Goal: Check status: Check status

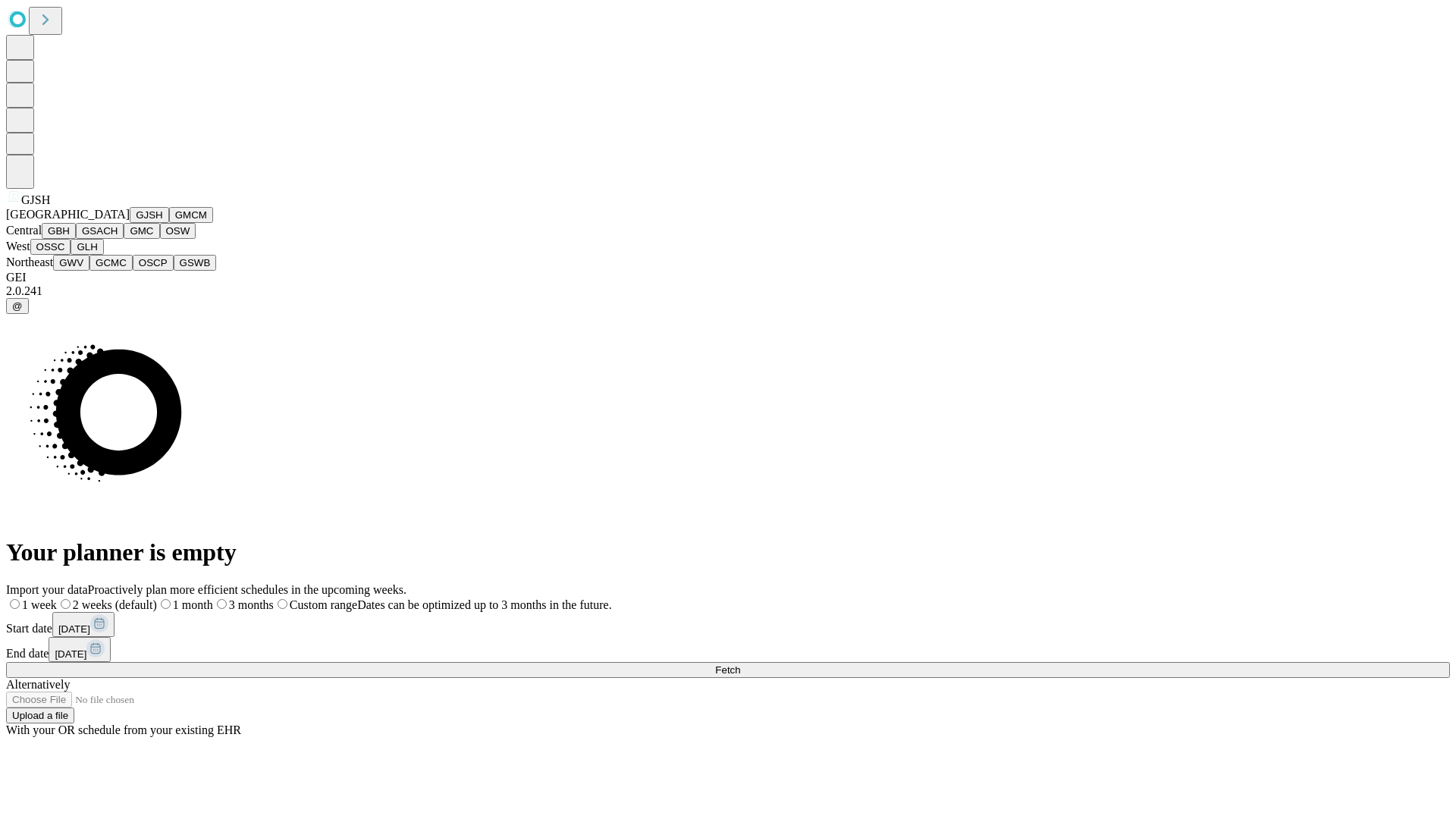
click at [130, 223] on button "GJSH" at bounding box center [149, 215] width 40 height 16
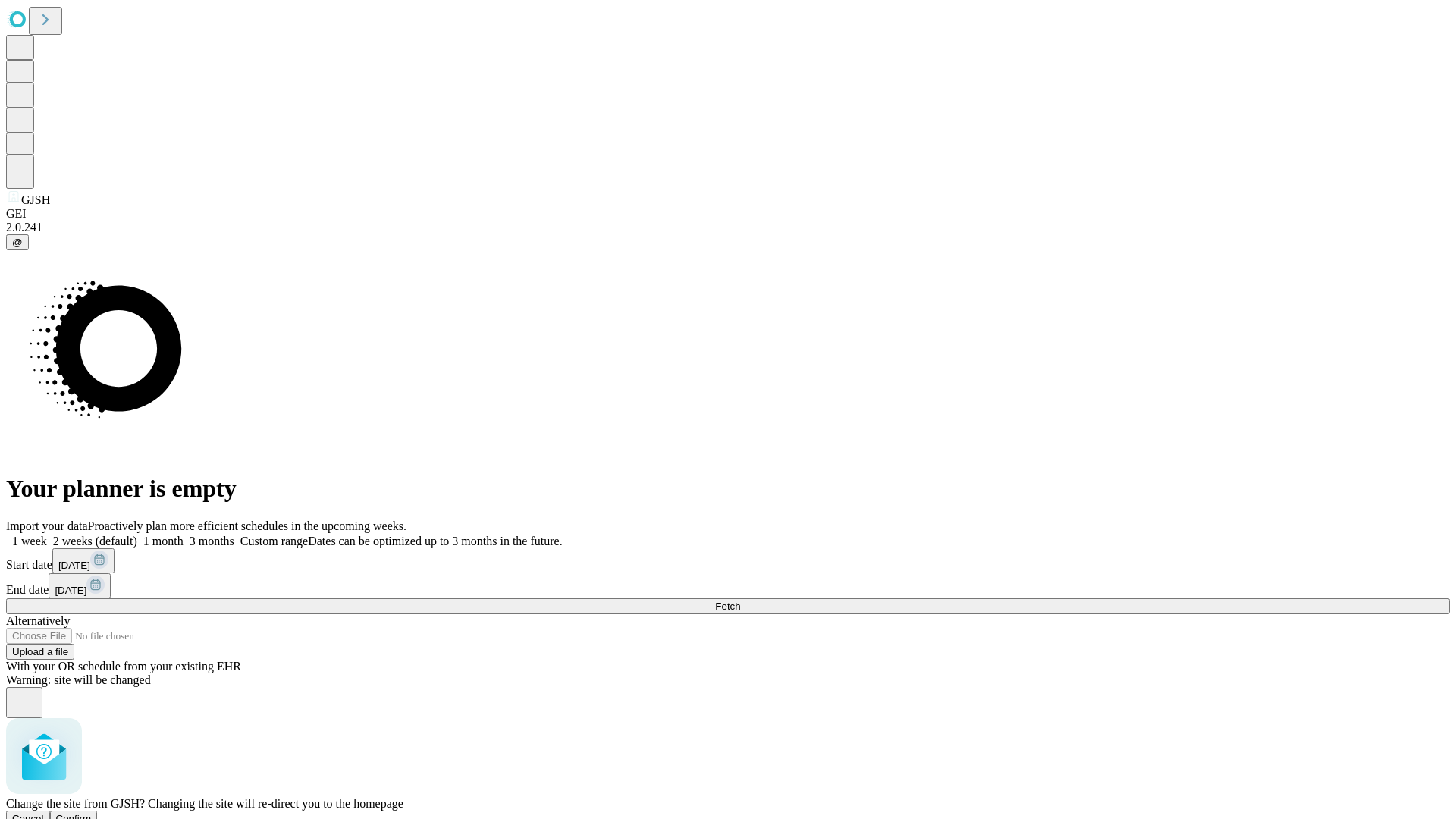
click at [92, 813] on span "Confirm" at bounding box center [74, 819] width 36 height 11
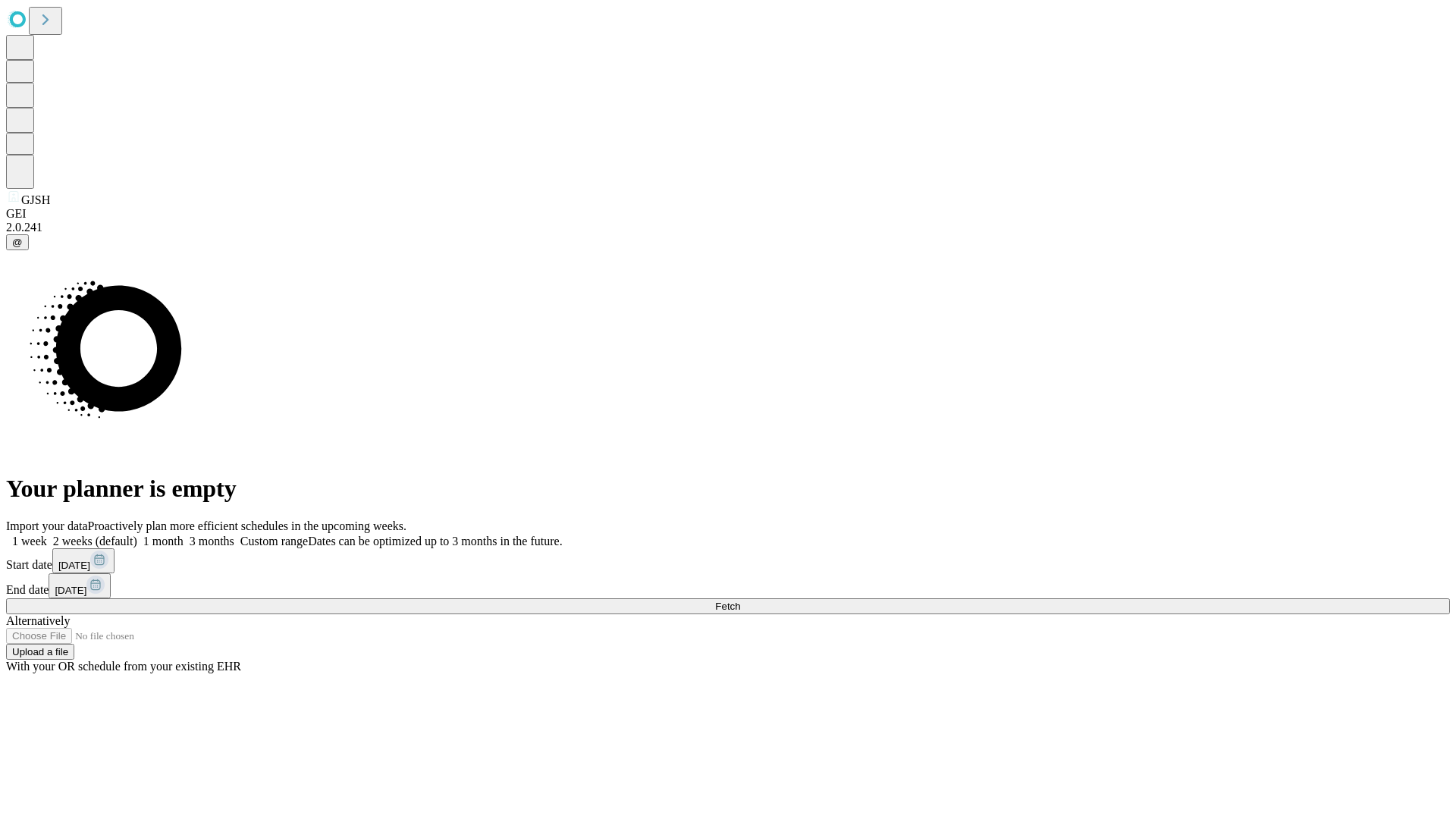
click at [47, 535] on label "1 week" at bounding box center [26, 541] width 41 height 13
click at [740, 601] on span "Fetch" at bounding box center [728, 607] width 25 height 11
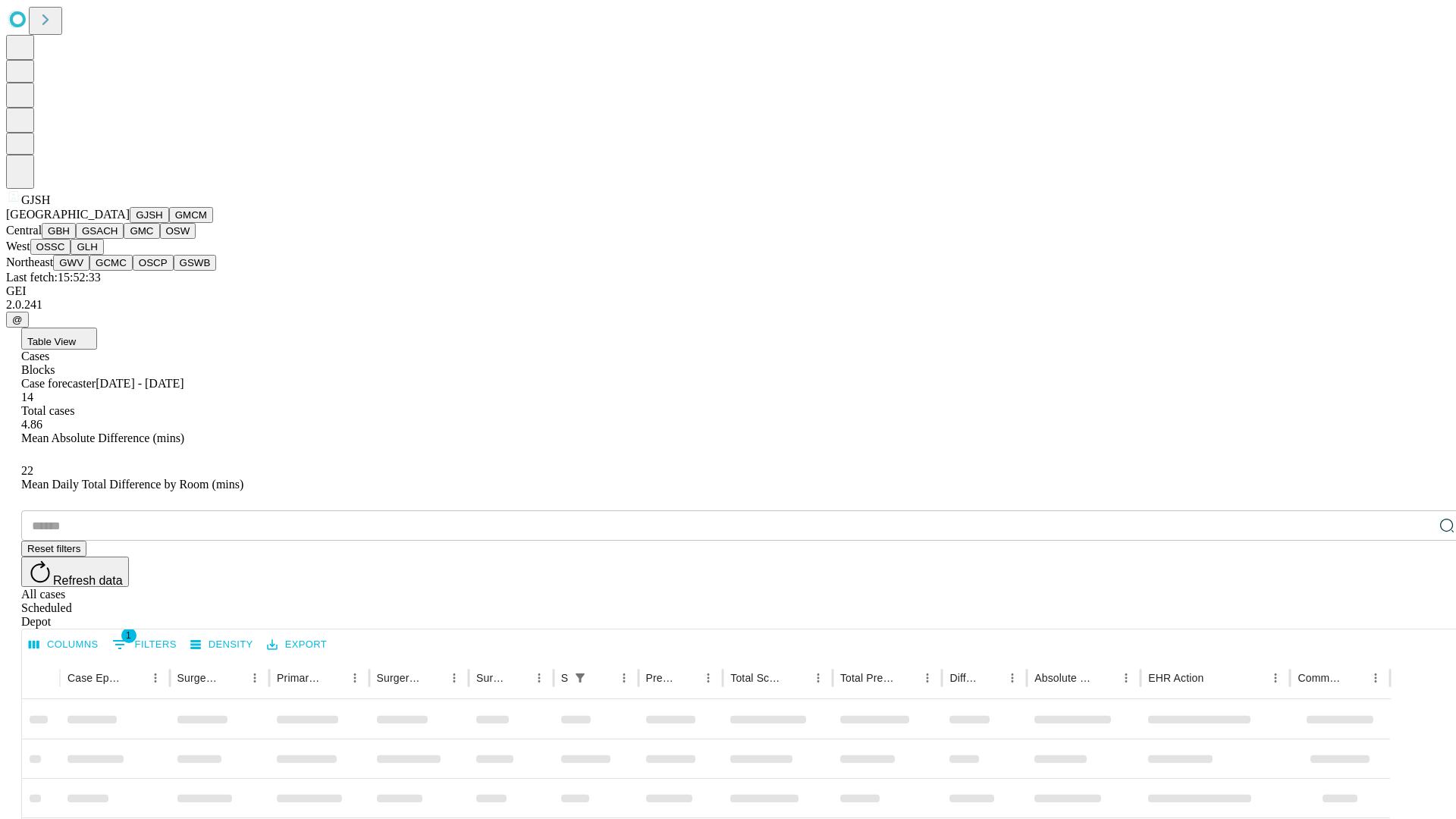
click at [169, 223] on button "GMCM" at bounding box center [191, 215] width 44 height 16
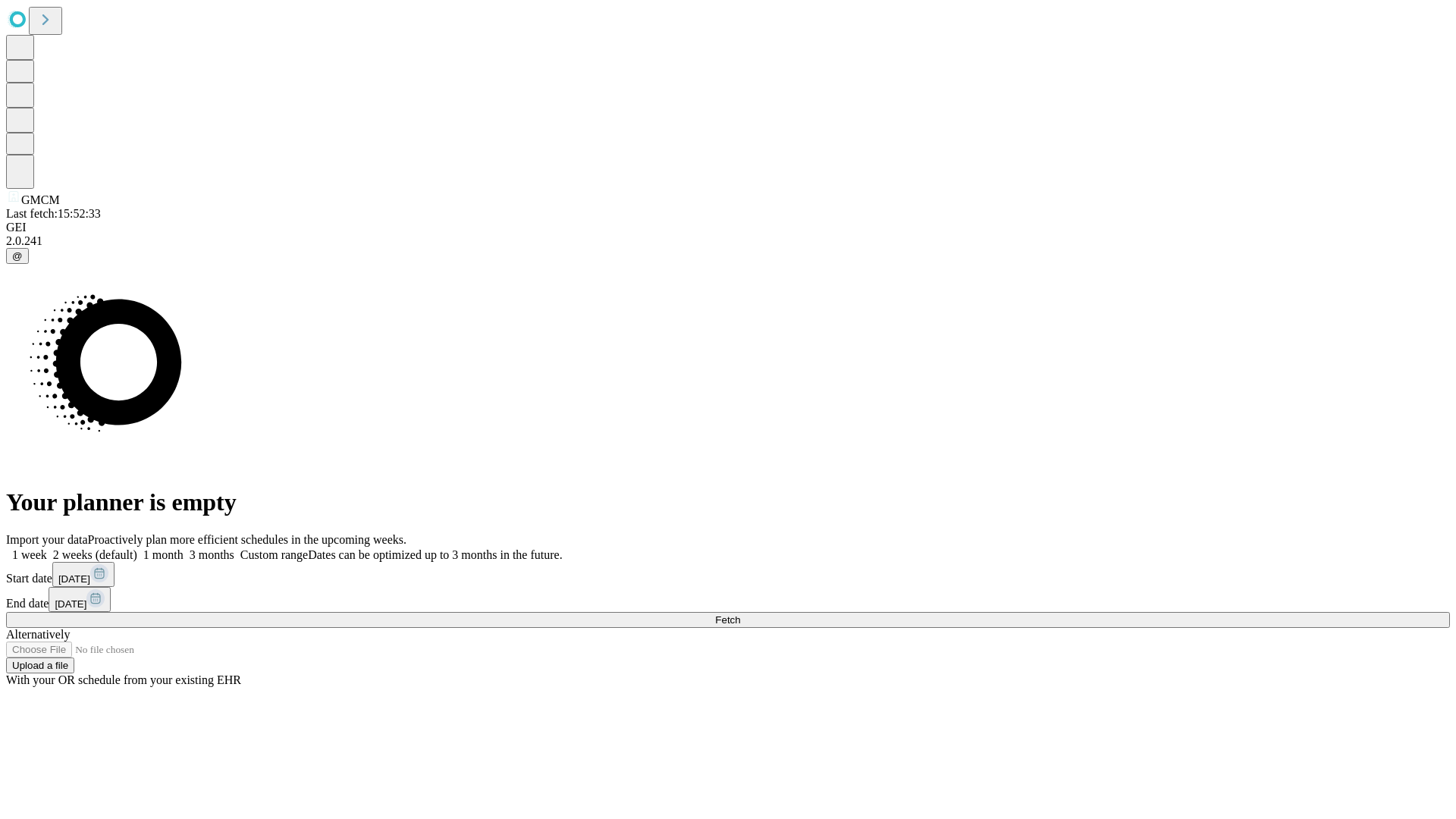
click at [47, 548] on label "1 week" at bounding box center [26, 555] width 41 height 13
click at [740, 614] on span "Fetch" at bounding box center [728, 620] width 25 height 11
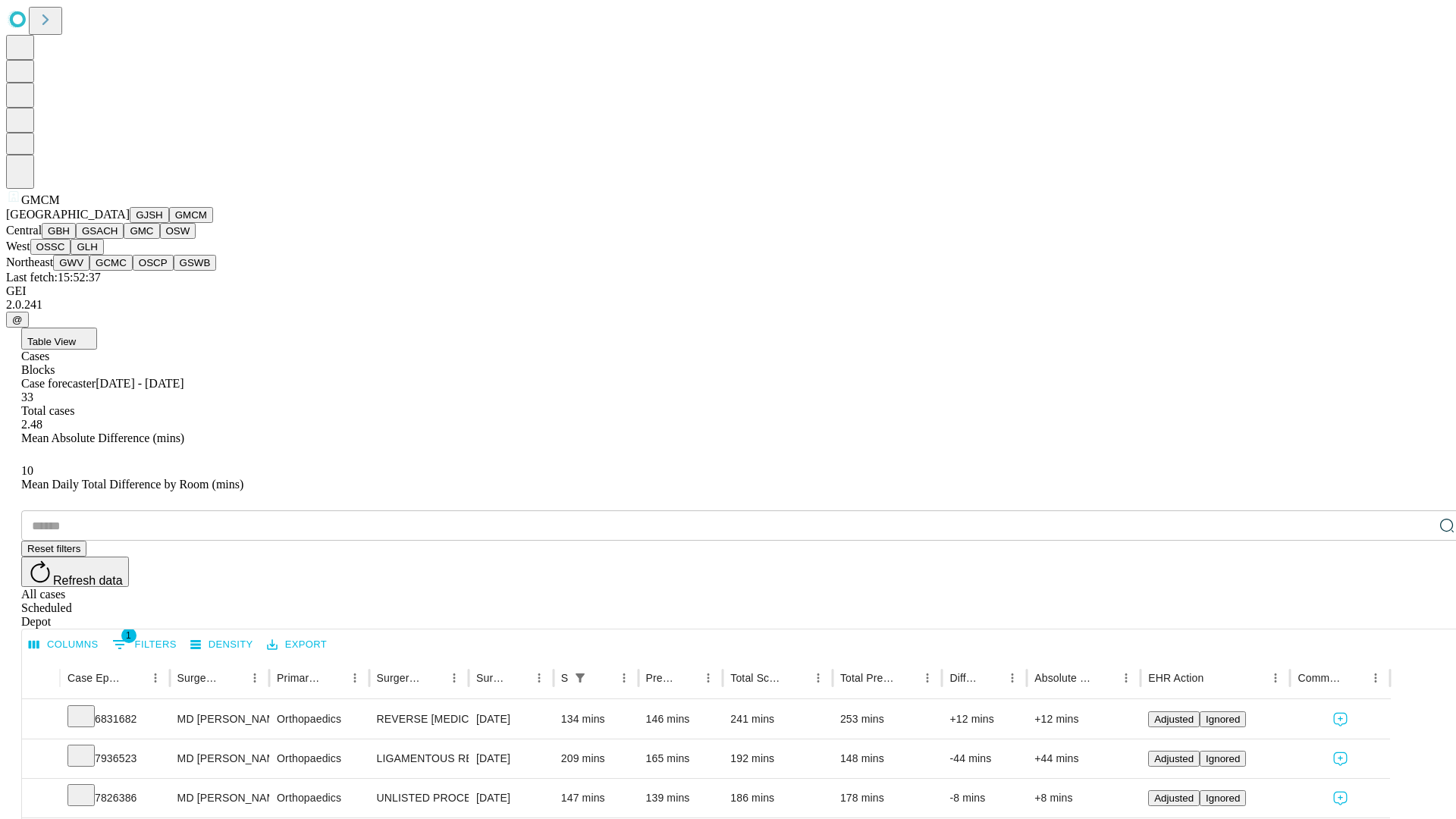
click at [76, 239] on button "GBH" at bounding box center [58, 232] width 34 height 16
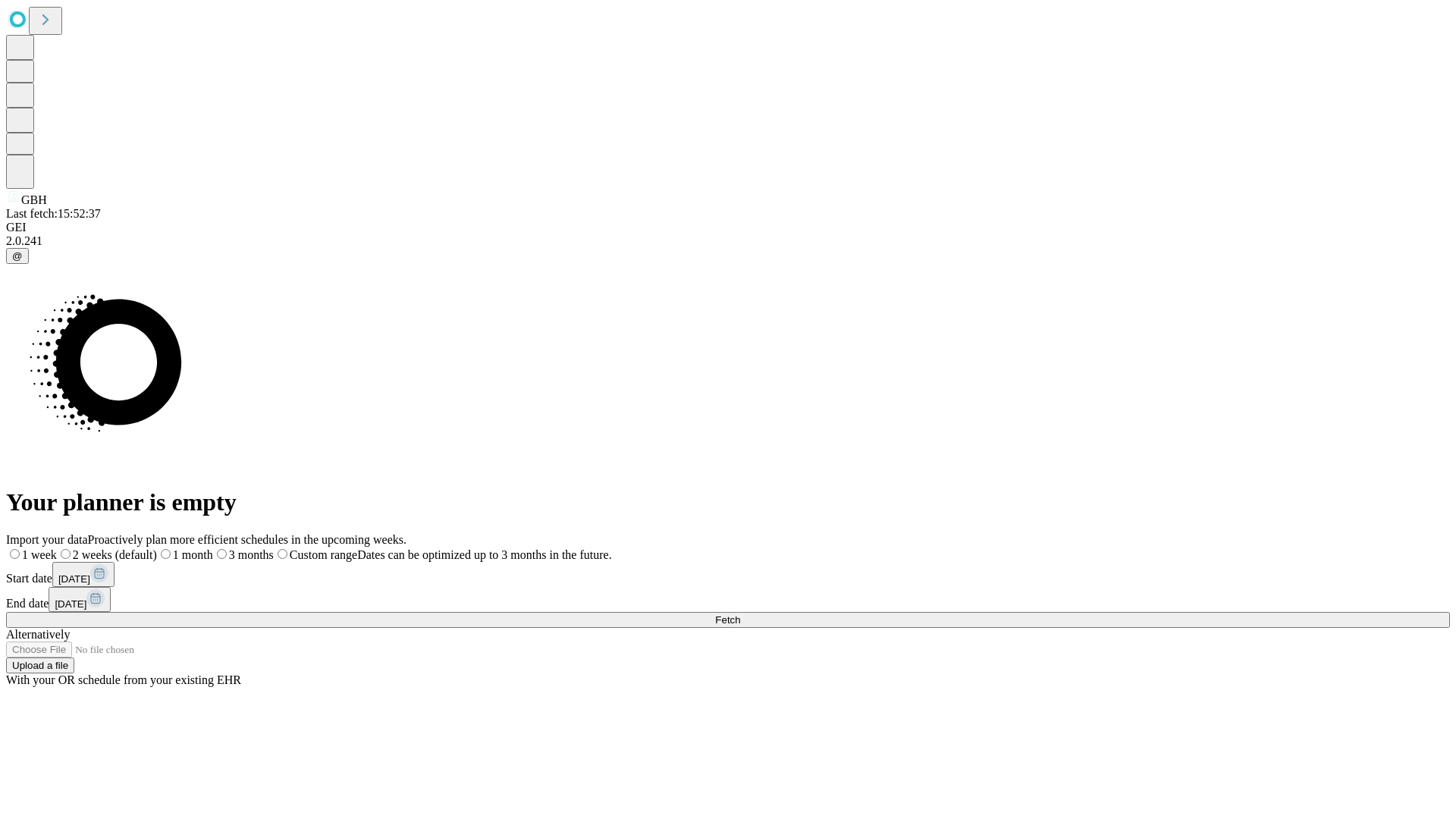
click at [740, 614] on span "Fetch" at bounding box center [728, 620] width 25 height 11
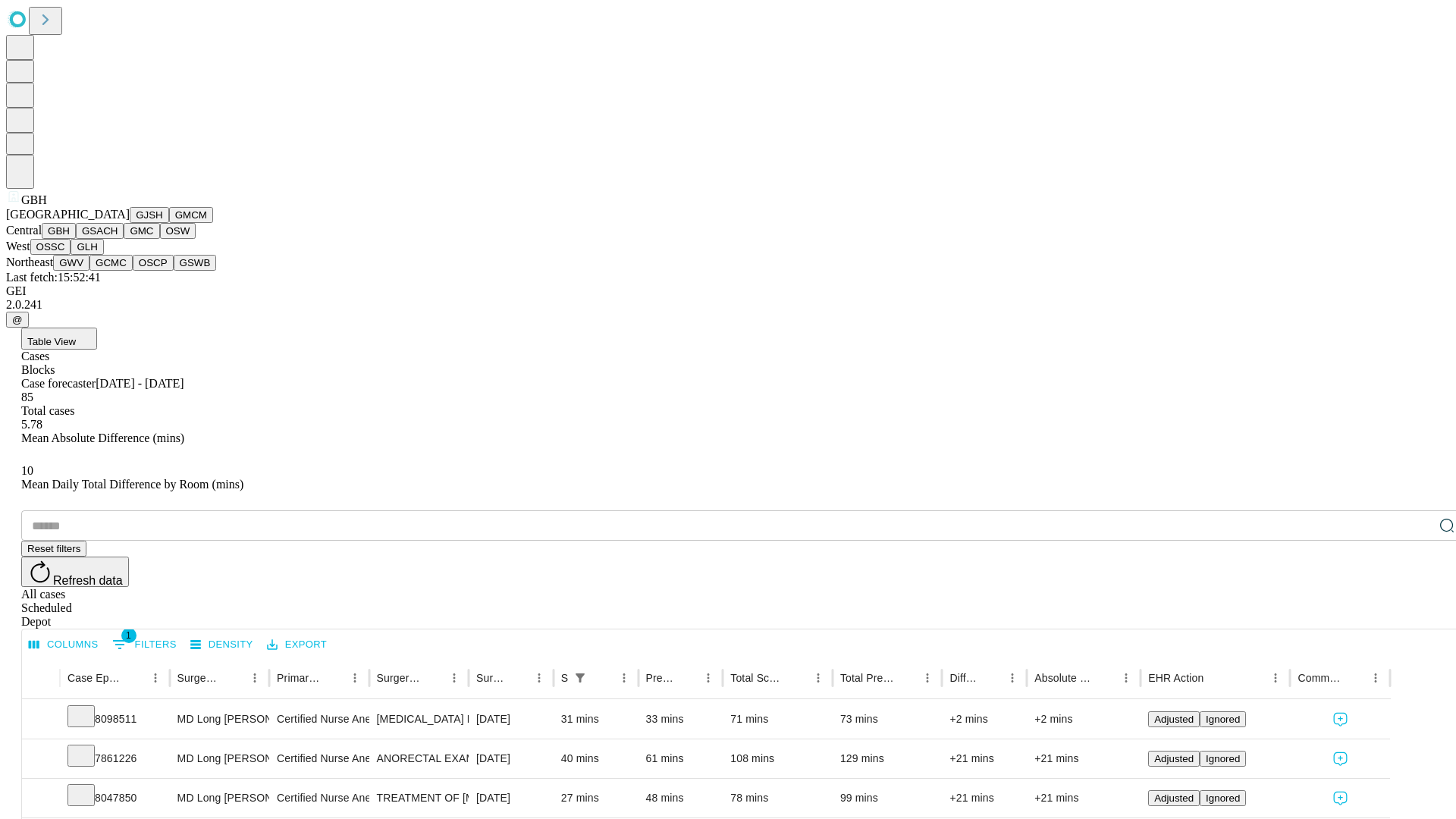
click at [118, 239] on button "GSACH" at bounding box center [99, 232] width 48 height 16
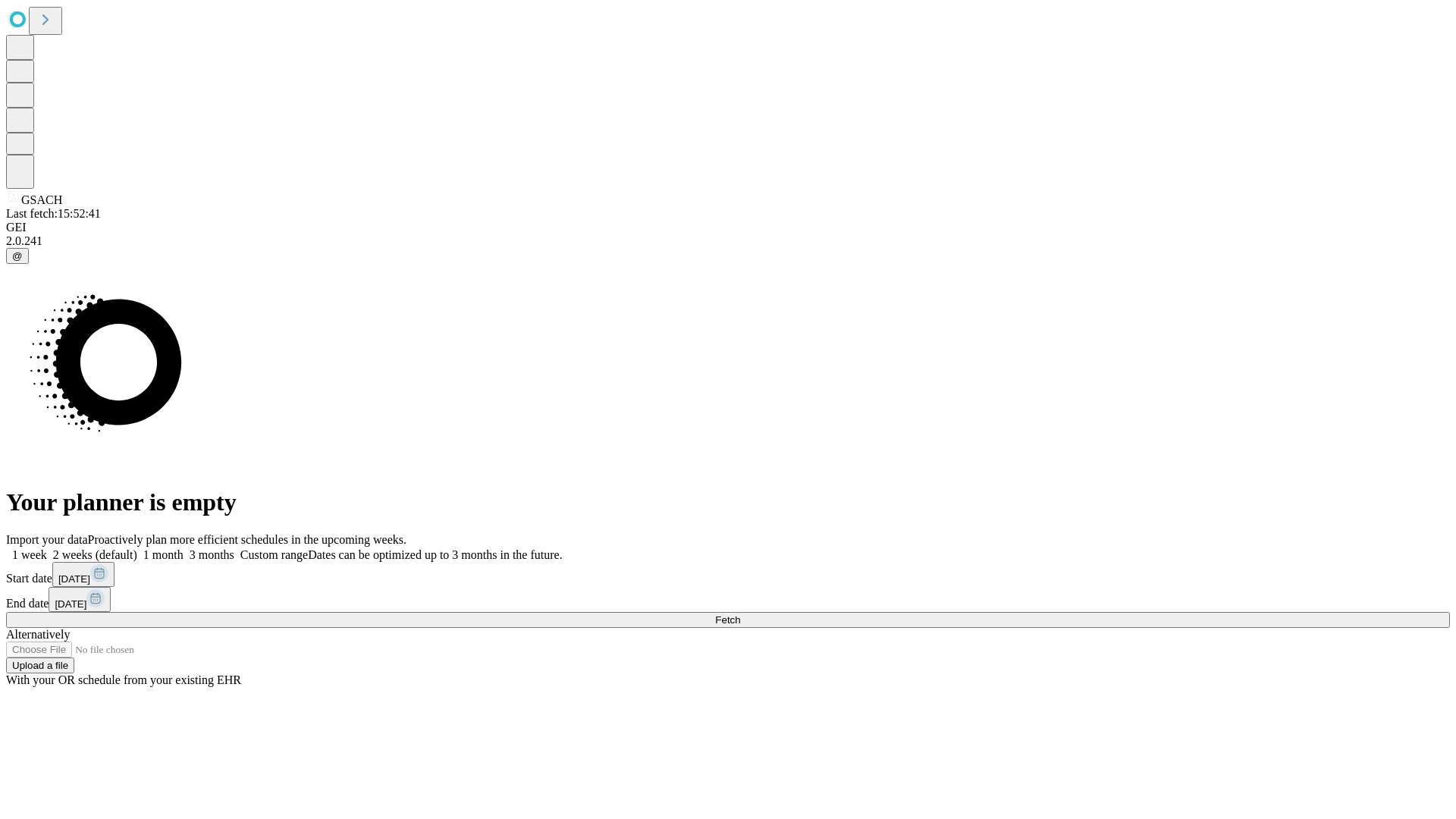
click at [47, 548] on label "1 week" at bounding box center [26, 555] width 41 height 13
click at [740, 614] on span "Fetch" at bounding box center [728, 620] width 25 height 11
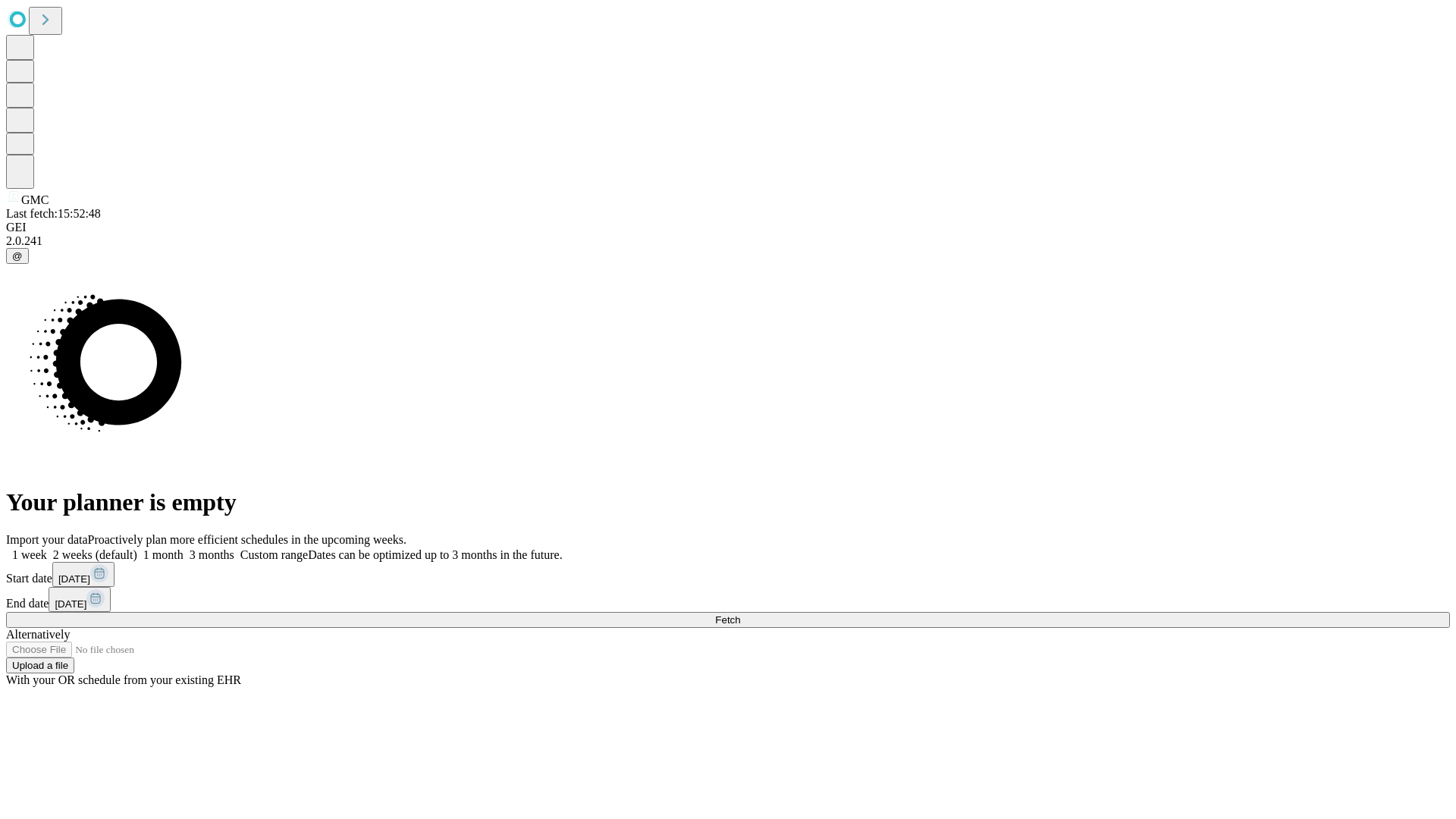
click at [47, 548] on label "1 week" at bounding box center [26, 555] width 41 height 13
click at [740, 614] on span "Fetch" at bounding box center [728, 620] width 25 height 11
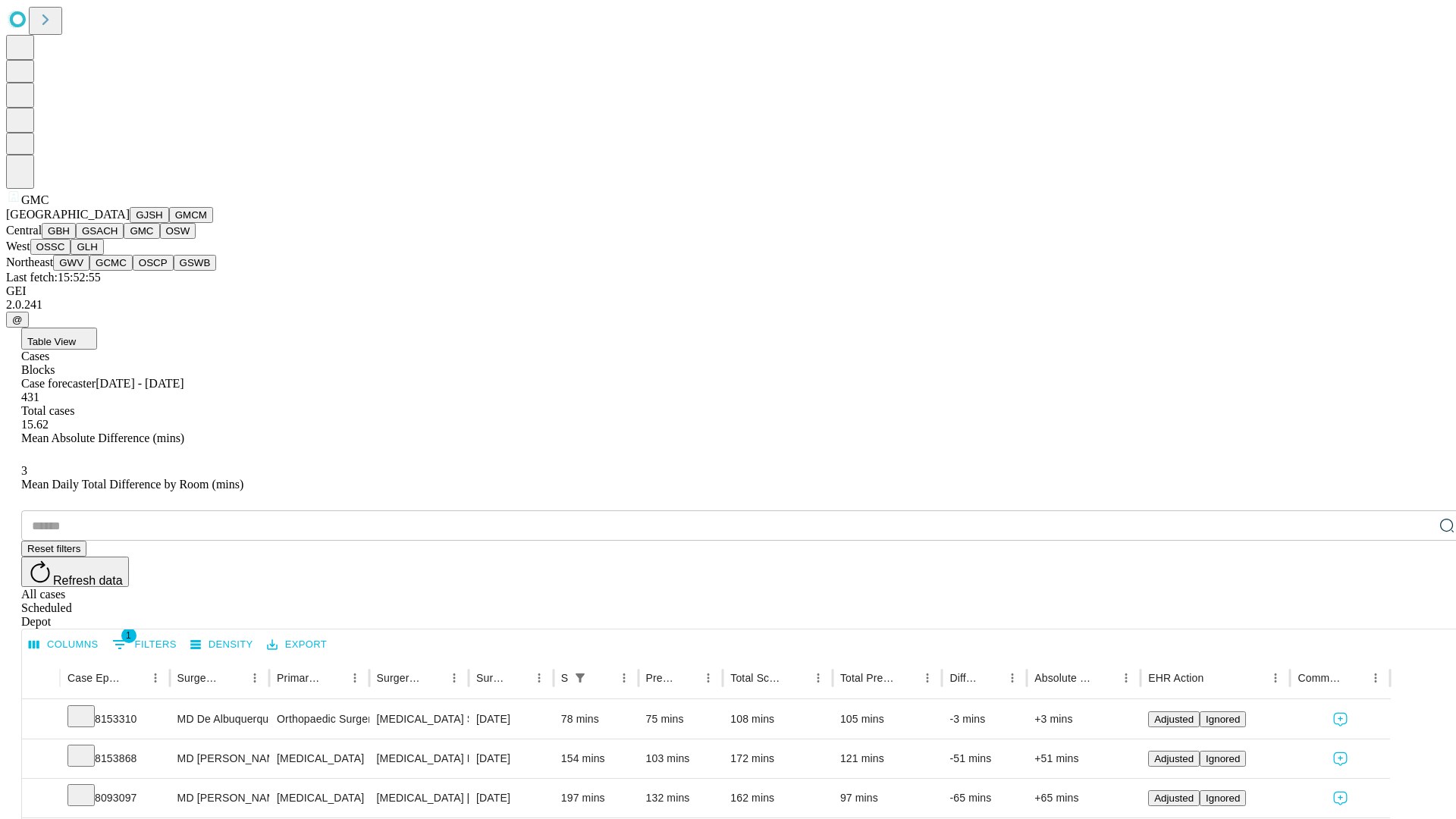
click at [160, 239] on button "OSW" at bounding box center [178, 232] width 37 height 16
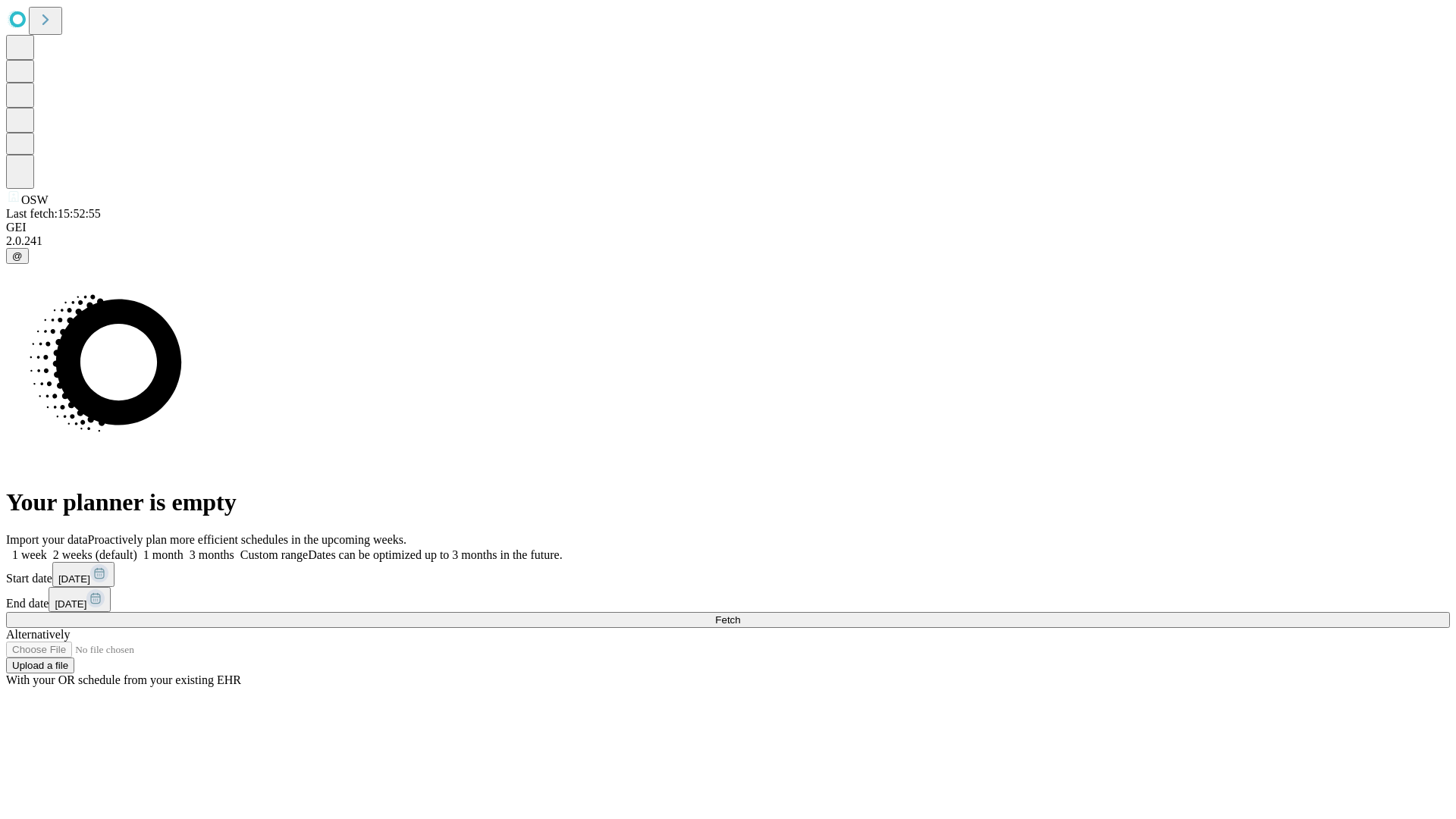
click at [47, 548] on label "1 week" at bounding box center [26, 555] width 41 height 13
click at [740, 614] on span "Fetch" at bounding box center [728, 620] width 25 height 11
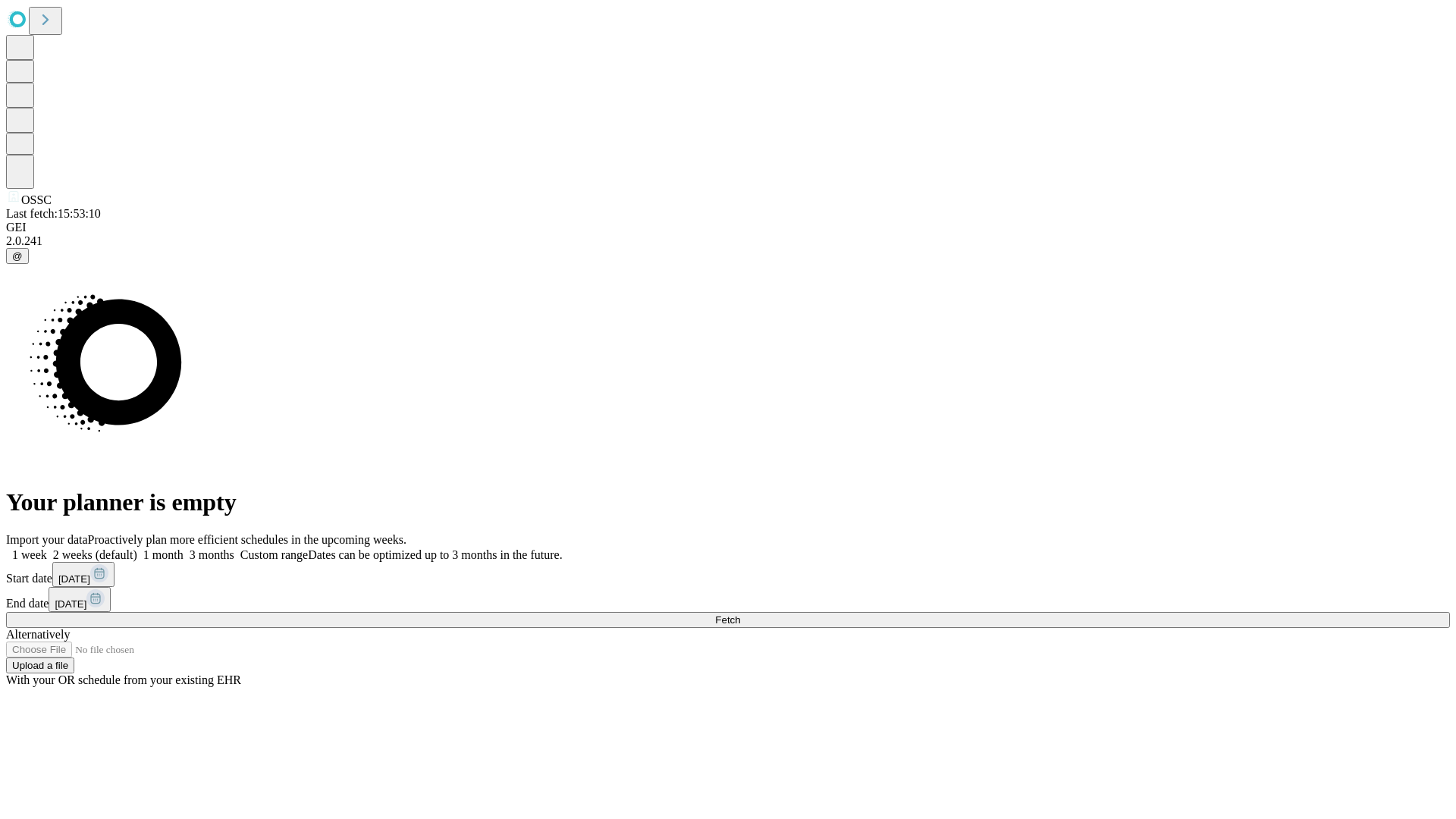
click at [47, 548] on label "1 week" at bounding box center [26, 555] width 41 height 13
click at [740, 614] on span "Fetch" at bounding box center [728, 620] width 25 height 11
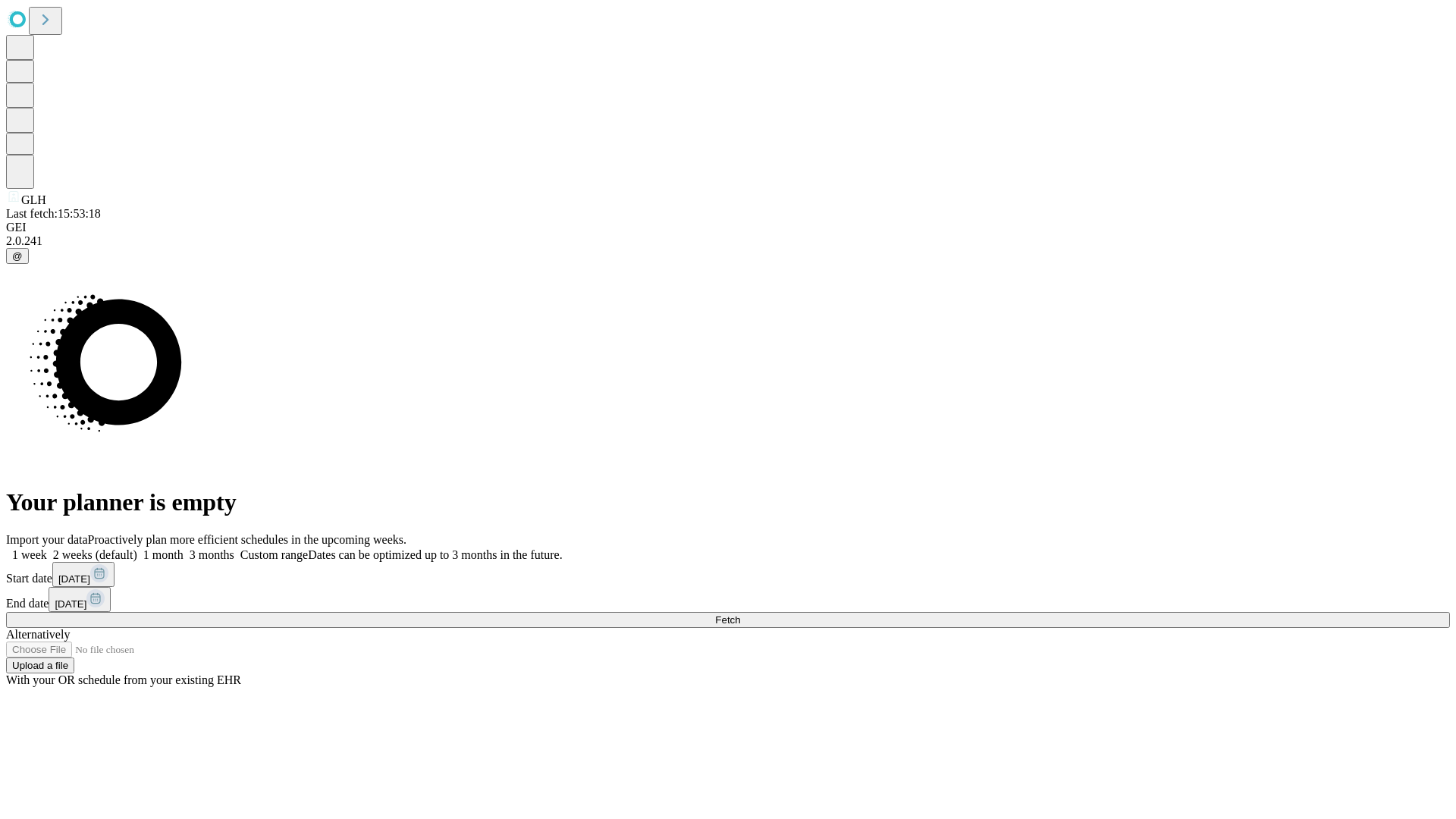
click at [47, 548] on label "1 week" at bounding box center [26, 555] width 41 height 13
click at [740, 614] on span "Fetch" at bounding box center [728, 620] width 25 height 11
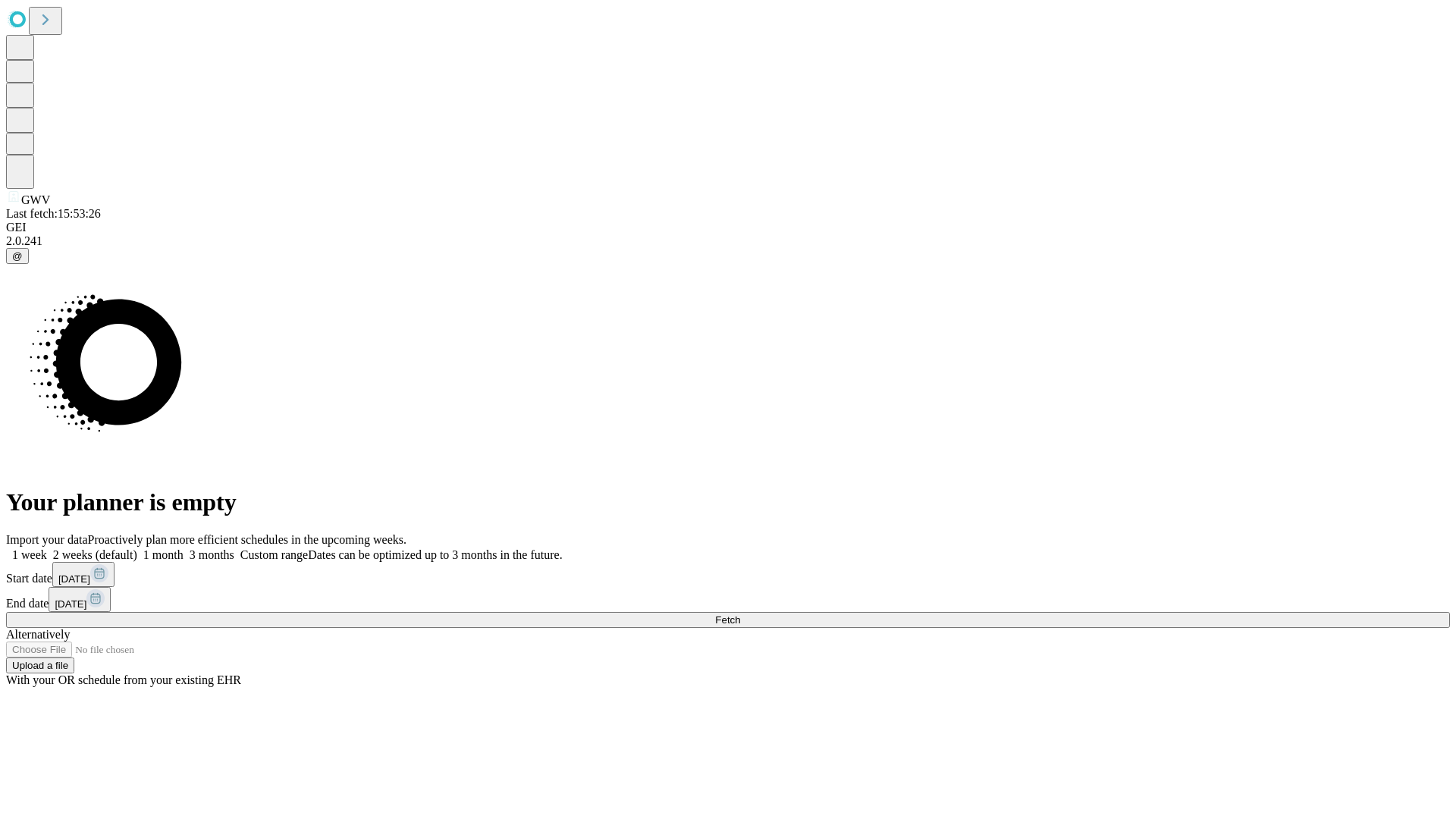
click at [740, 614] on span "Fetch" at bounding box center [728, 620] width 25 height 11
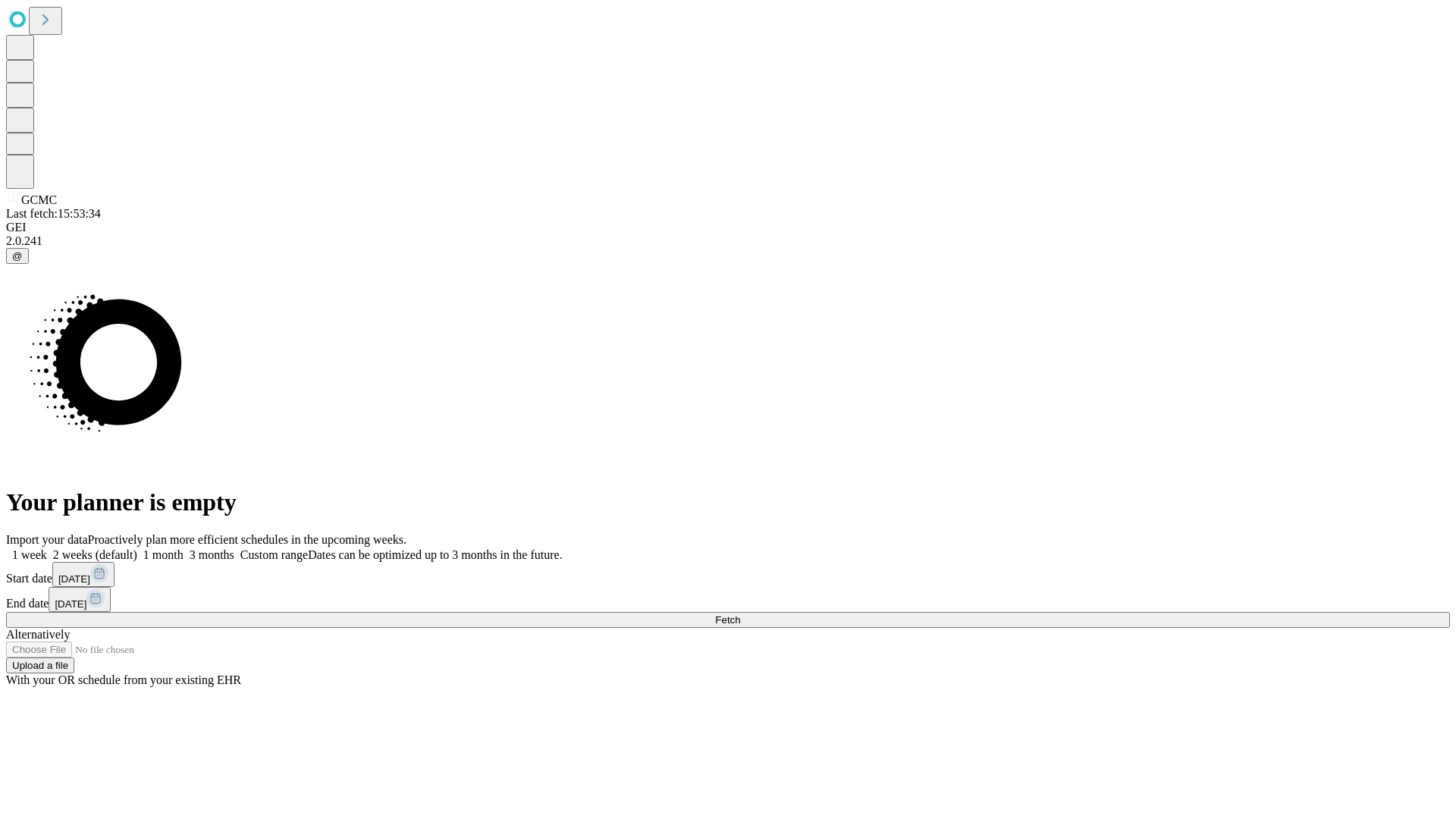
click at [47, 548] on label "1 week" at bounding box center [26, 555] width 41 height 13
click at [740, 614] on span "Fetch" at bounding box center [728, 620] width 25 height 11
